Goal: Task Accomplishment & Management: Manage account settings

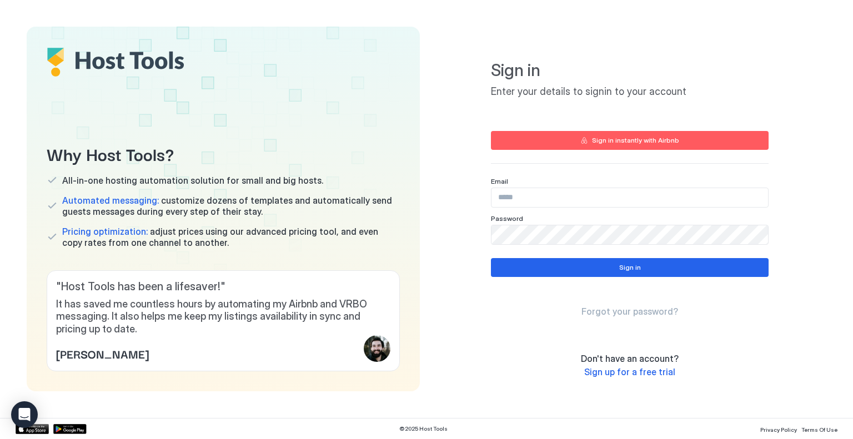
click at [525, 203] on input "Input Field" at bounding box center [629, 197] width 276 height 19
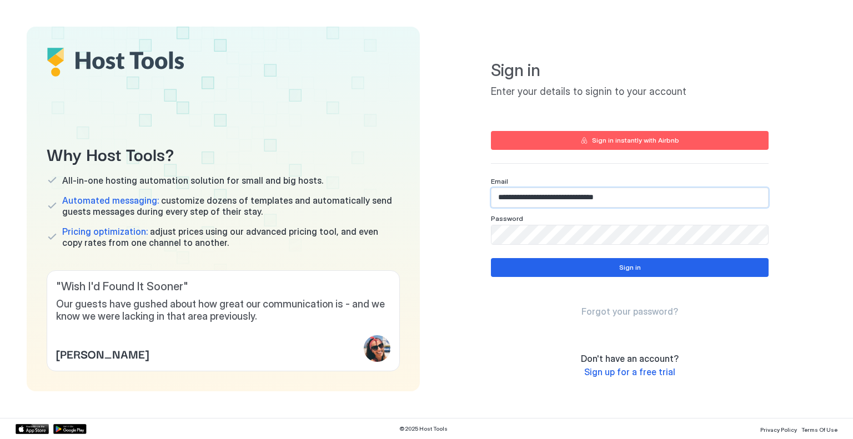
type input "**********"
click at [635, 274] on button "Sign in" at bounding box center [630, 267] width 278 height 19
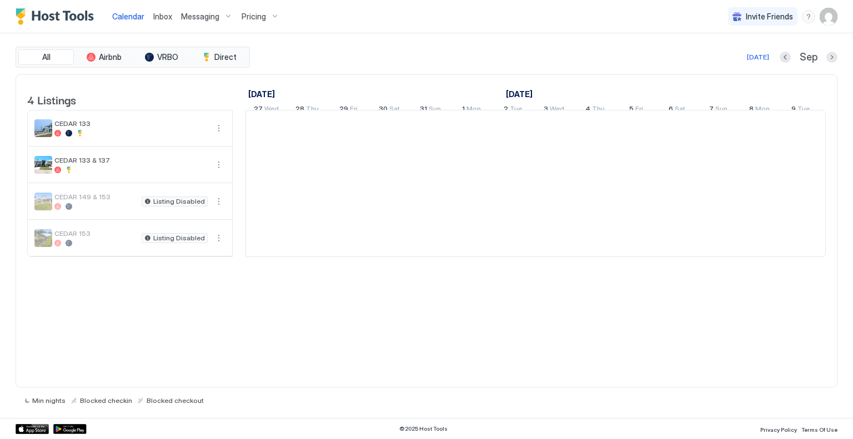
scroll to position [0, 617]
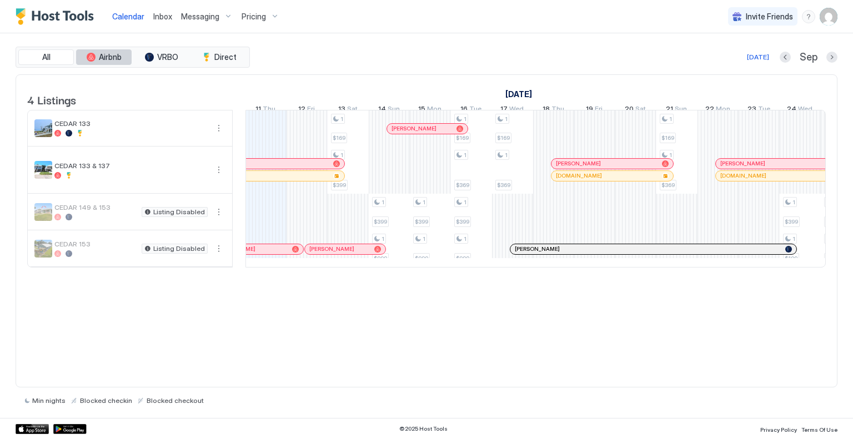
click at [93, 59] on div "tab-group" at bounding box center [91, 57] width 9 height 9
click at [61, 57] on button "All" at bounding box center [46, 57] width 56 height 16
click at [135, 19] on span "Calendar" at bounding box center [128, 16] width 32 height 9
click at [160, 19] on span "Inbox" at bounding box center [162, 16] width 19 height 9
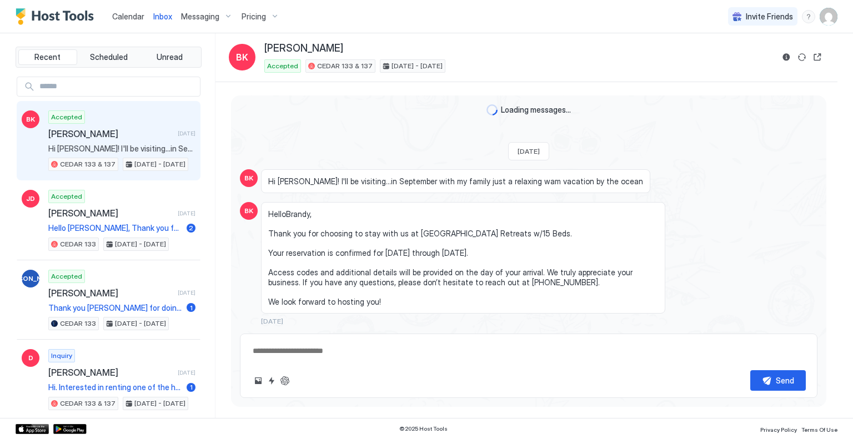
scroll to position [1095, 0]
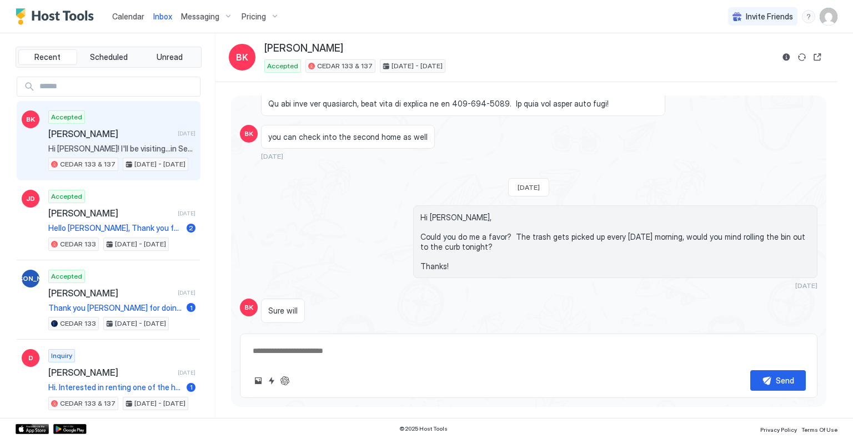
click at [87, 17] on img "Host Tools Logo" at bounding box center [57, 16] width 83 height 17
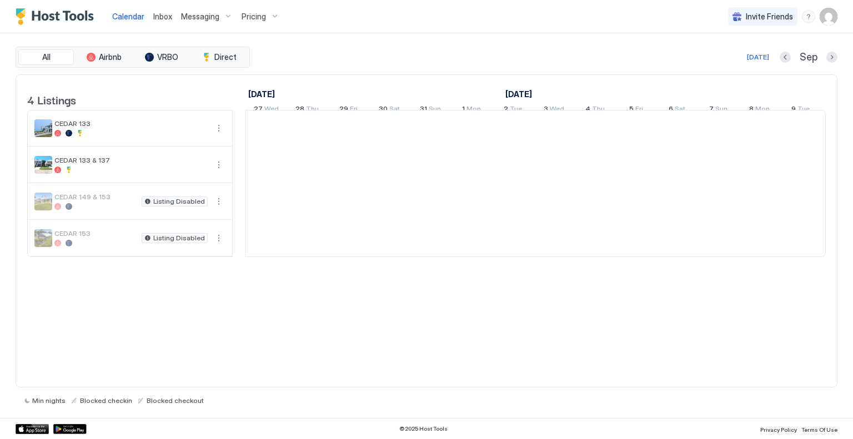
scroll to position [0, 617]
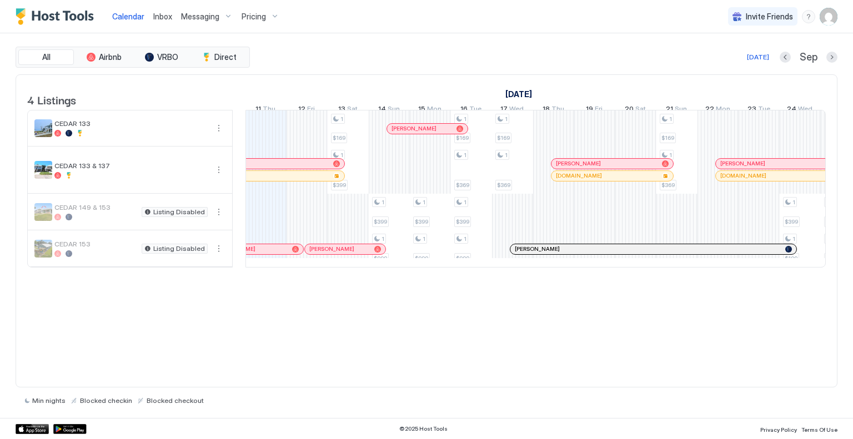
click at [828, 19] on img "User profile" at bounding box center [828, 17] width 18 height 18
click at [767, 53] on div "Settings" at bounding box center [766, 62] width 141 height 19
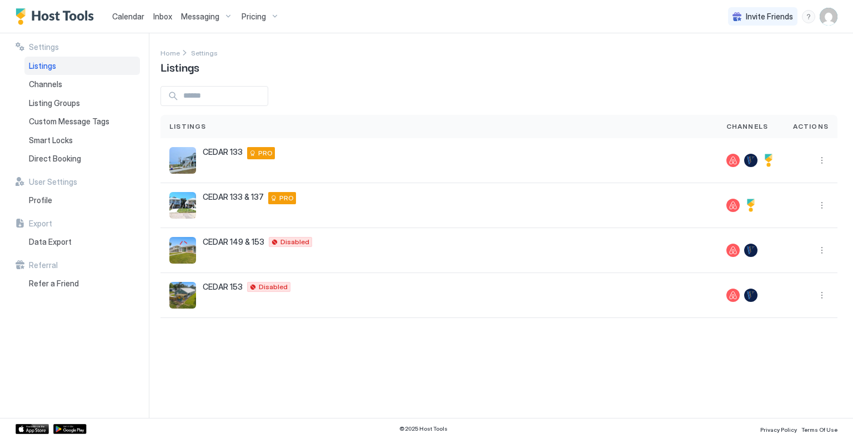
click at [680, 71] on div "Home Settings Listings" at bounding box center [498, 61] width 677 height 28
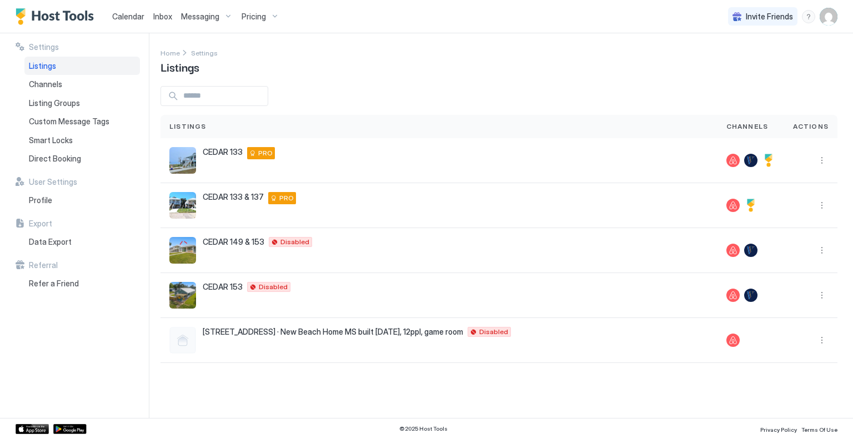
click at [832, 17] on img "User profile" at bounding box center [828, 17] width 18 height 18
click at [743, 77] on div "Logout" at bounding box center [766, 81] width 132 height 10
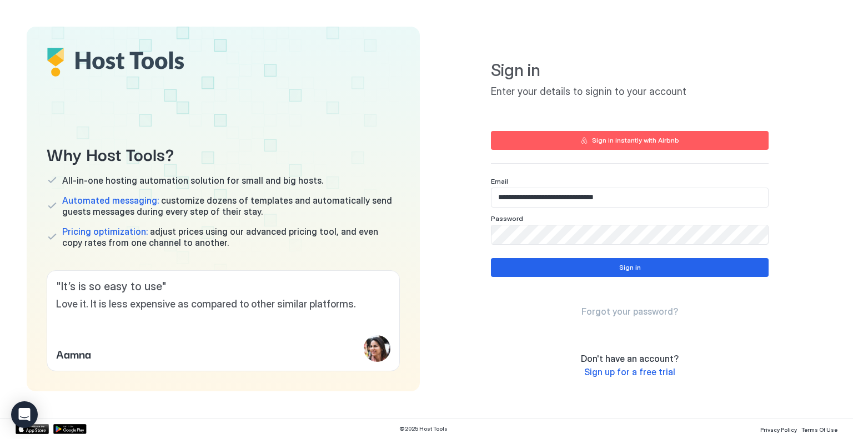
click at [641, 190] on input "**********" at bounding box center [629, 197] width 276 height 19
paste input "Input Field"
type input "**********"
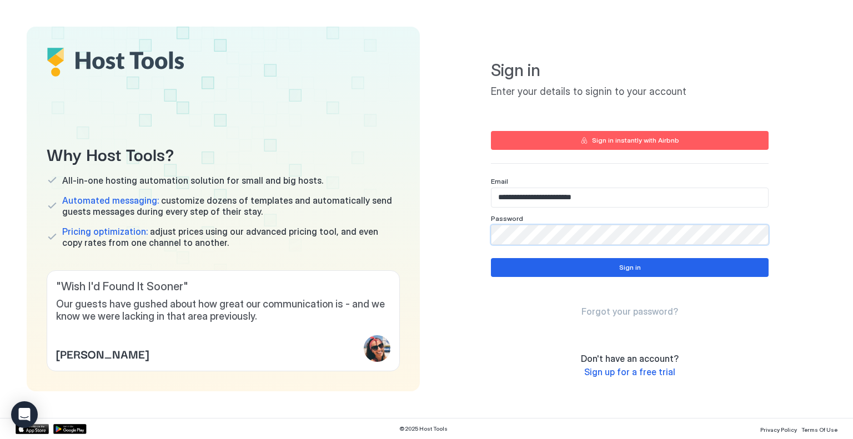
click at [439, 233] on div "**********" at bounding box center [629, 209] width 393 height 365
click at [515, 268] on button "Sign in" at bounding box center [630, 267] width 278 height 19
